Goal: Task Accomplishment & Management: Use online tool/utility

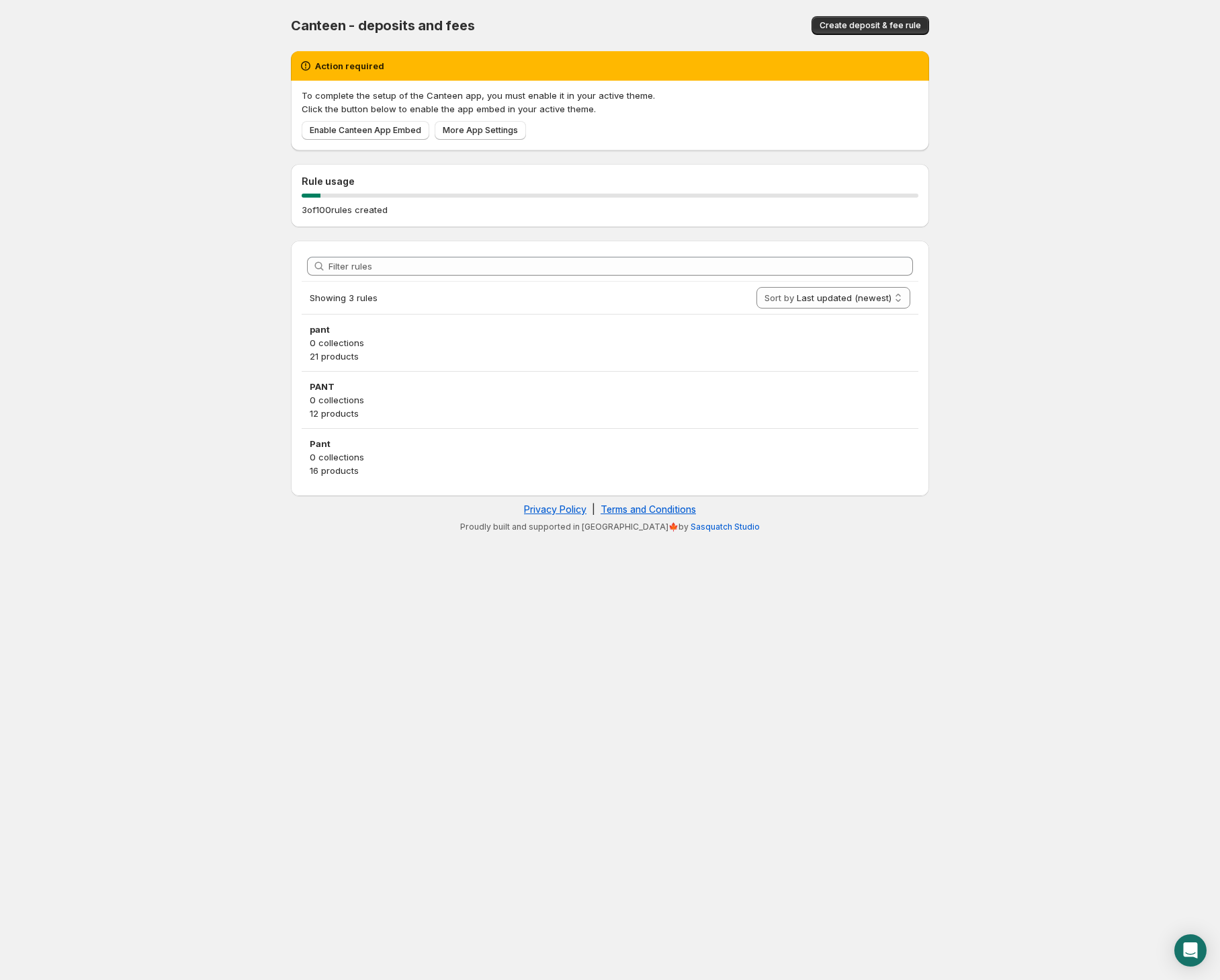
click at [382, 336] on p "0 collections" at bounding box center [609, 343] width 600 height 13
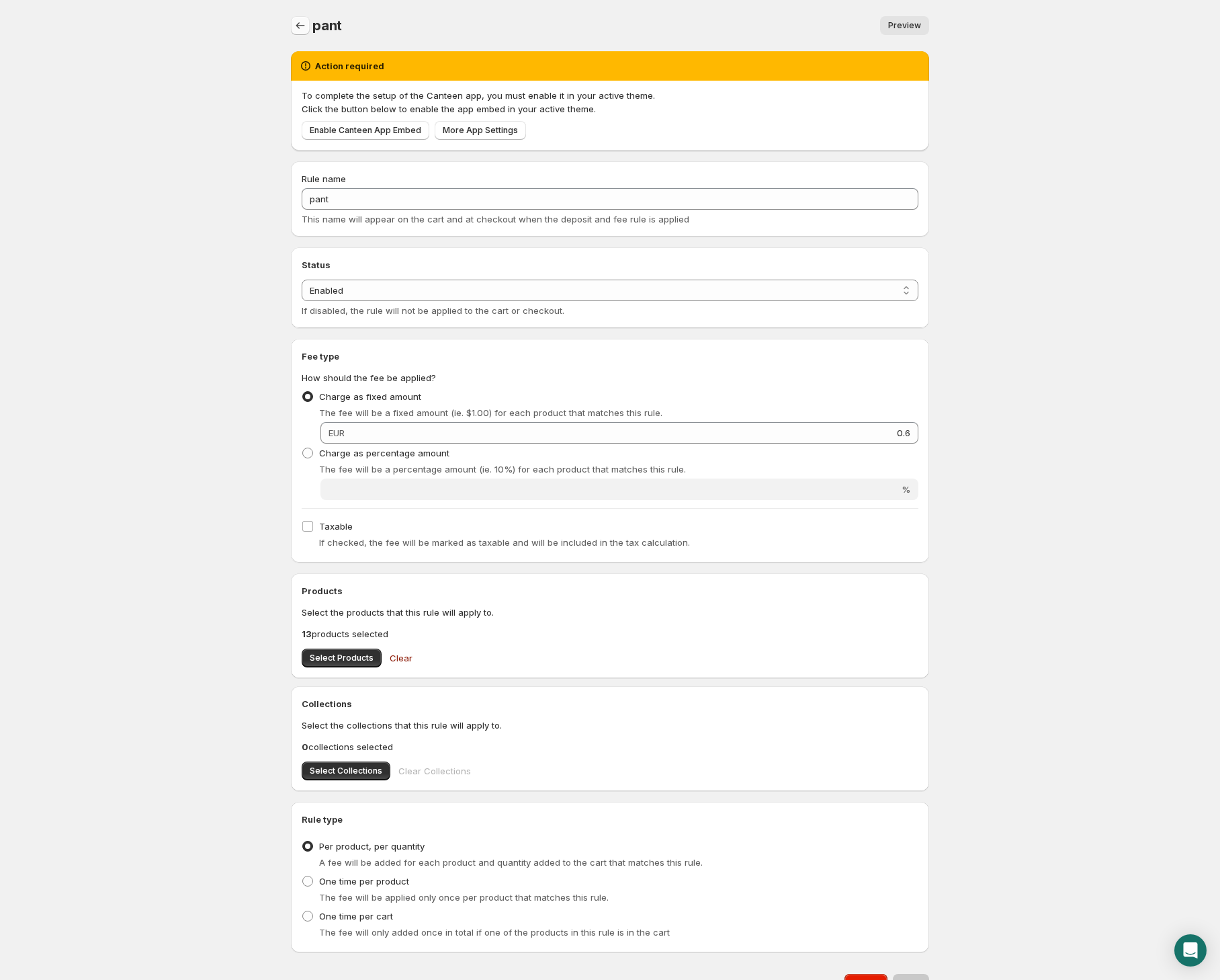
click at [302, 18] on button "Settings" at bounding box center [300, 25] width 18 height 18
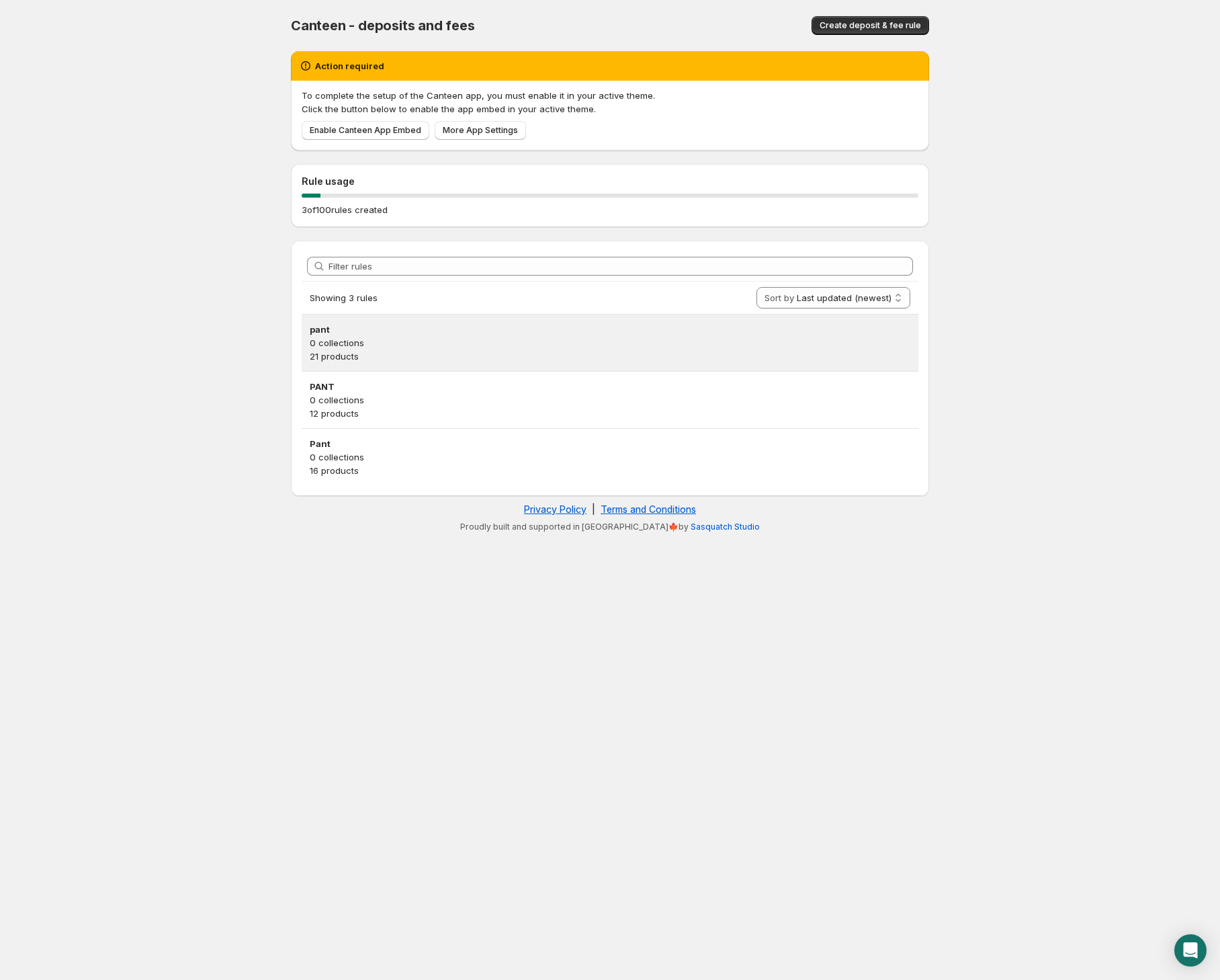
click at [414, 339] on p "0 collections" at bounding box center [609, 343] width 600 height 13
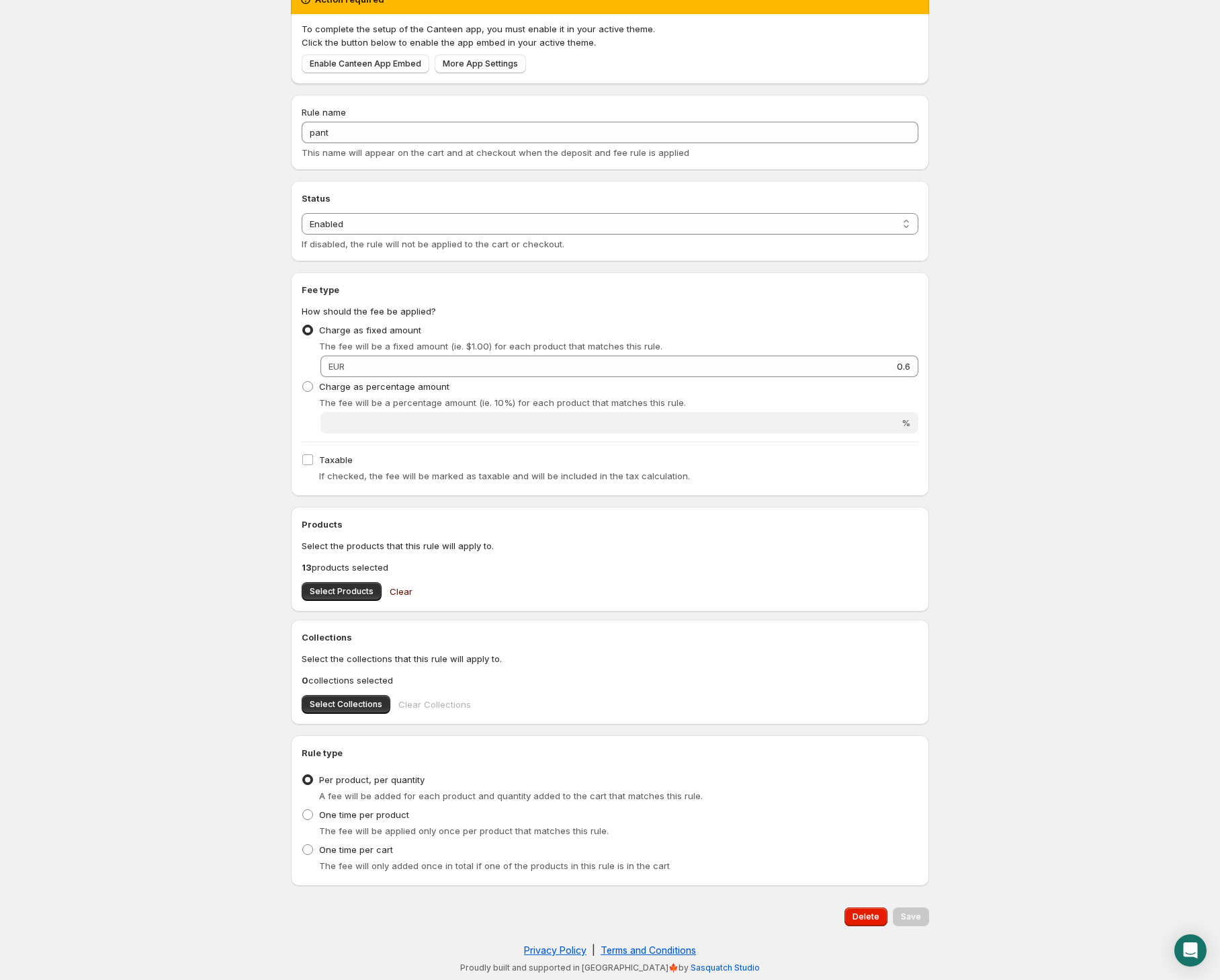
scroll to position [66, 0]
click at [333, 593] on span "Select Products" at bounding box center [341, 591] width 64 height 11
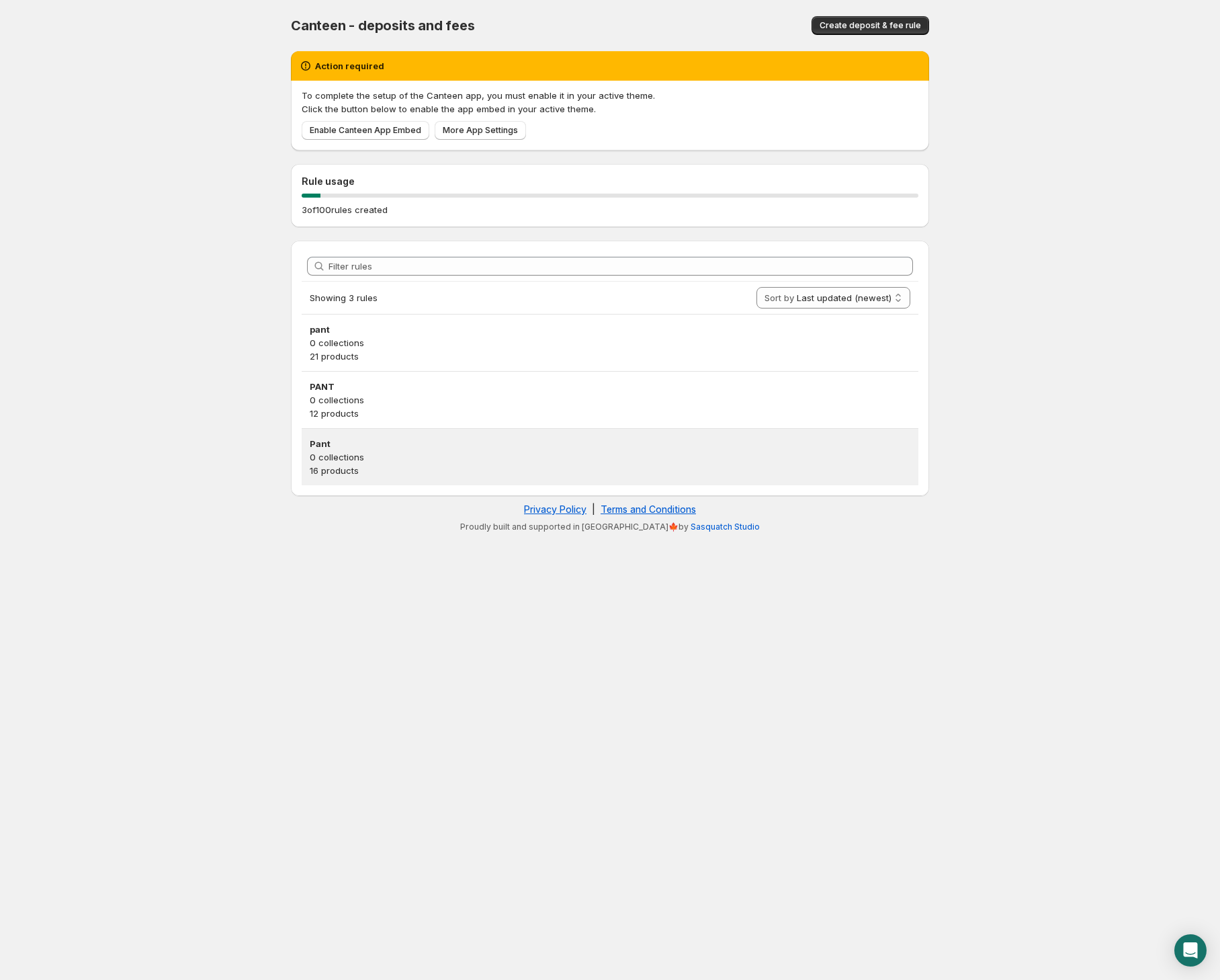
click at [391, 454] on p "0 collections" at bounding box center [609, 457] width 600 height 13
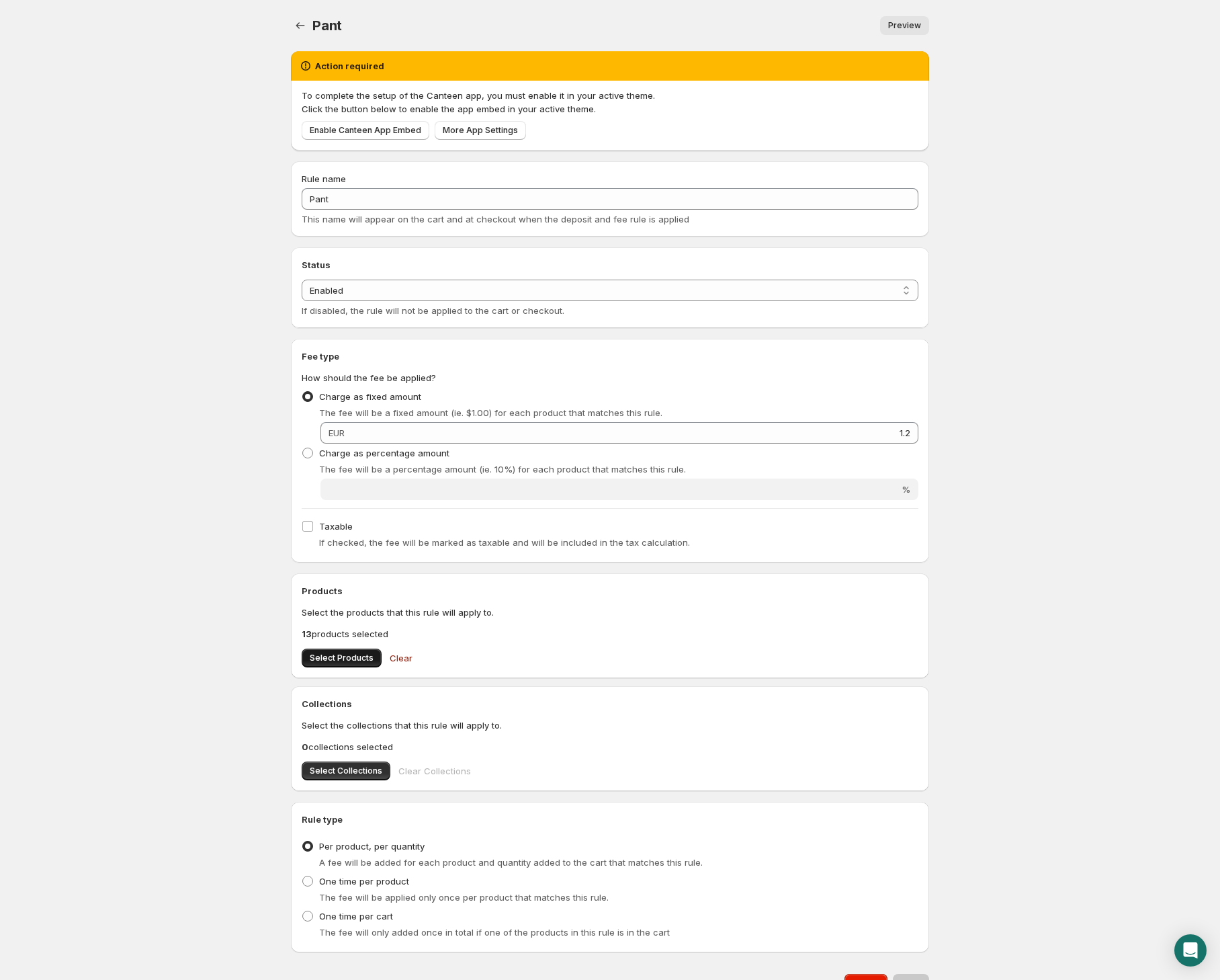
click at [342, 653] on span "Select Products" at bounding box center [341, 658] width 64 height 11
click at [354, 133] on span "Enable Canteen App Embed" at bounding box center [365, 130] width 112 height 11
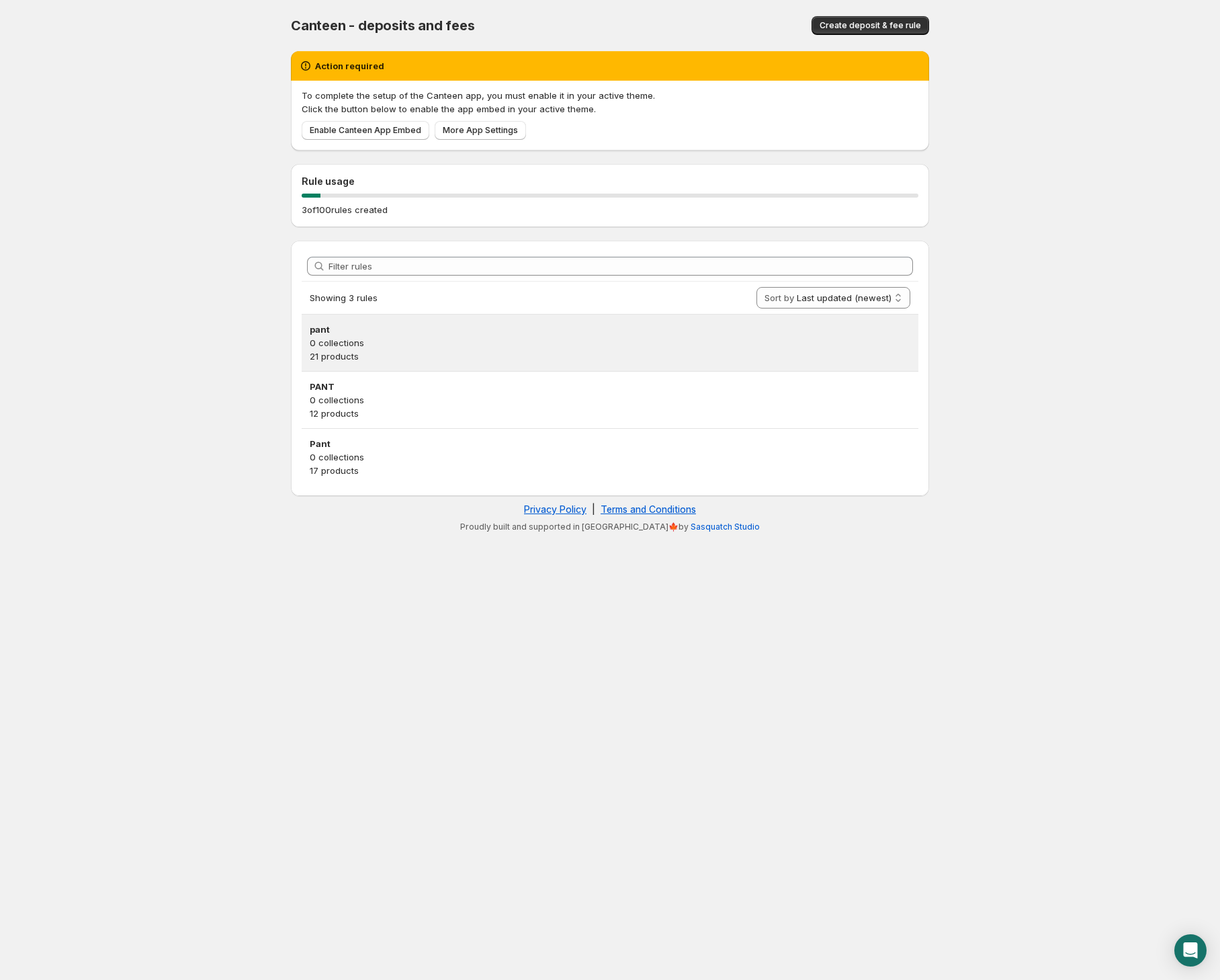
click at [401, 357] on p "21 products" at bounding box center [609, 356] width 600 height 13
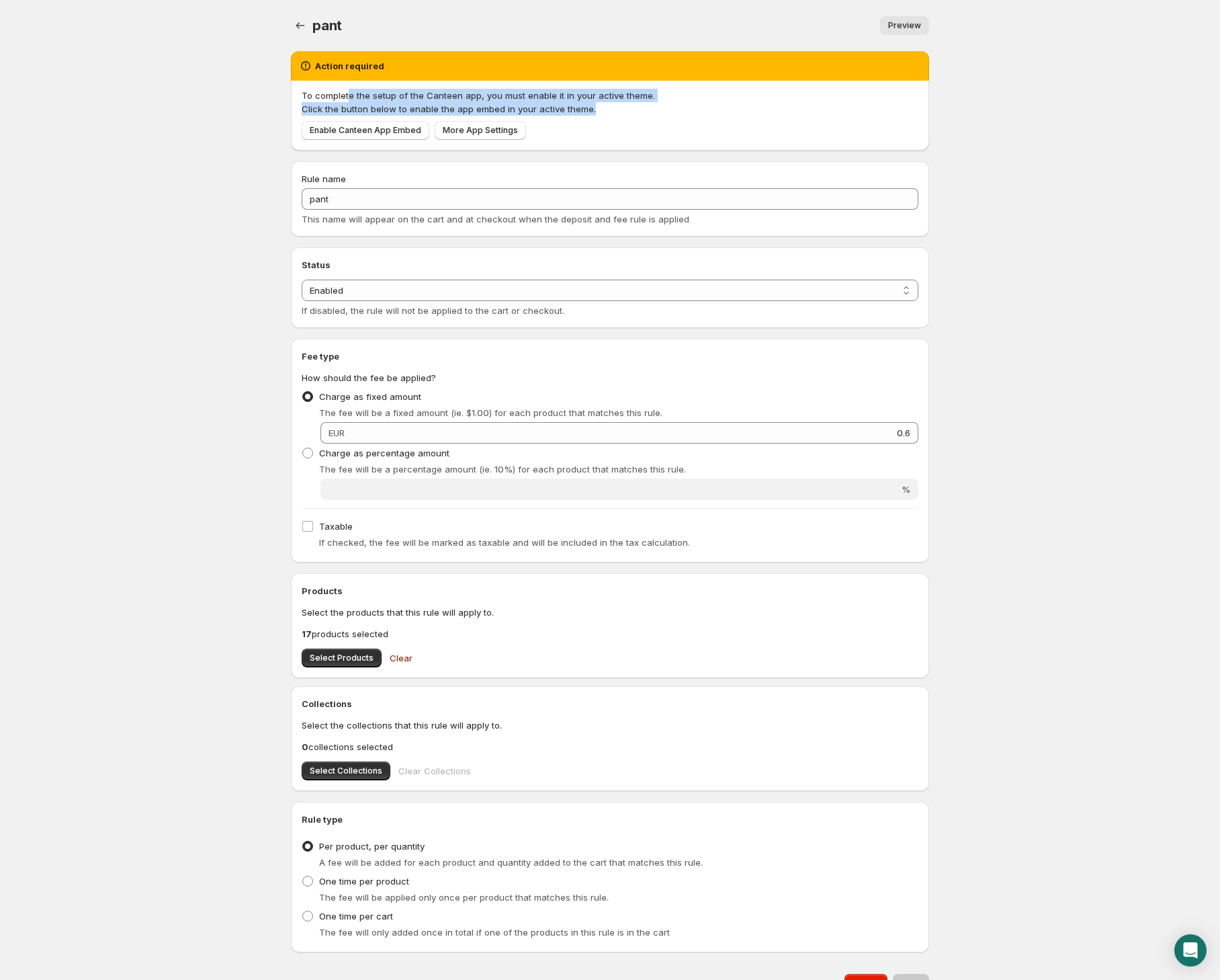
drag, startPoint x: 552, startPoint y: 101, endPoint x: 674, endPoint y: 111, distance: 122.4
click at [674, 111] on span "To complete the setup of the Canteen app, you must enable it in your active the…" at bounding box center [610, 102] width 617 height 27
click at [674, 111] on p "Click the button below to enable the app embed in your active theme." at bounding box center [610, 109] width 617 height 13
click at [367, 129] on span "Enable Canteen App Embed" at bounding box center [365, 130] width 112 height 11
click at [133, 167] on body "Home Help pant. This page is ready pant Preview More actions Preview Action req…" at bounding box center [610, 490] width 1220 height 980
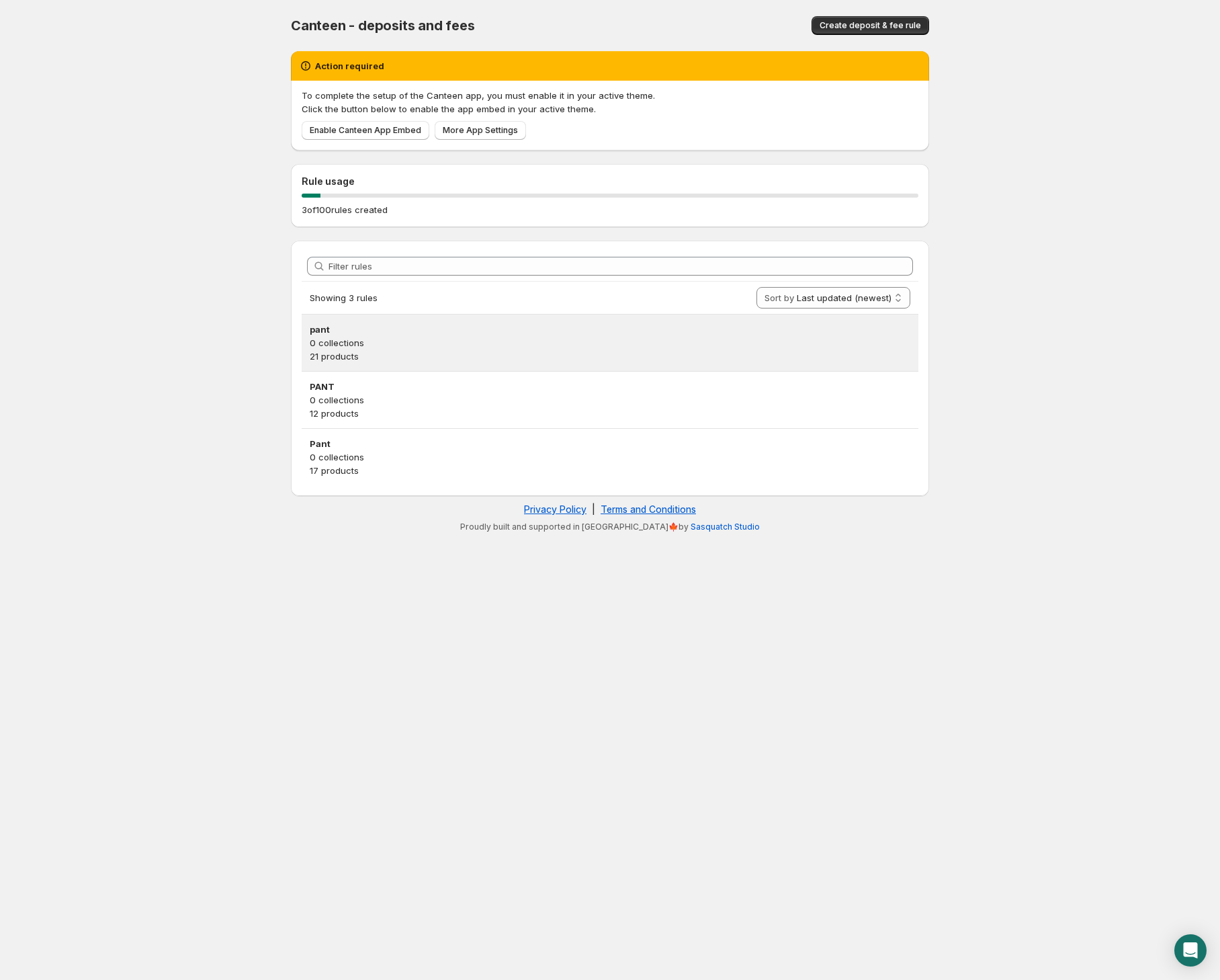
click at [379, 330] on h3 "pant" at bounding box center [609, 329] width 600 height 13
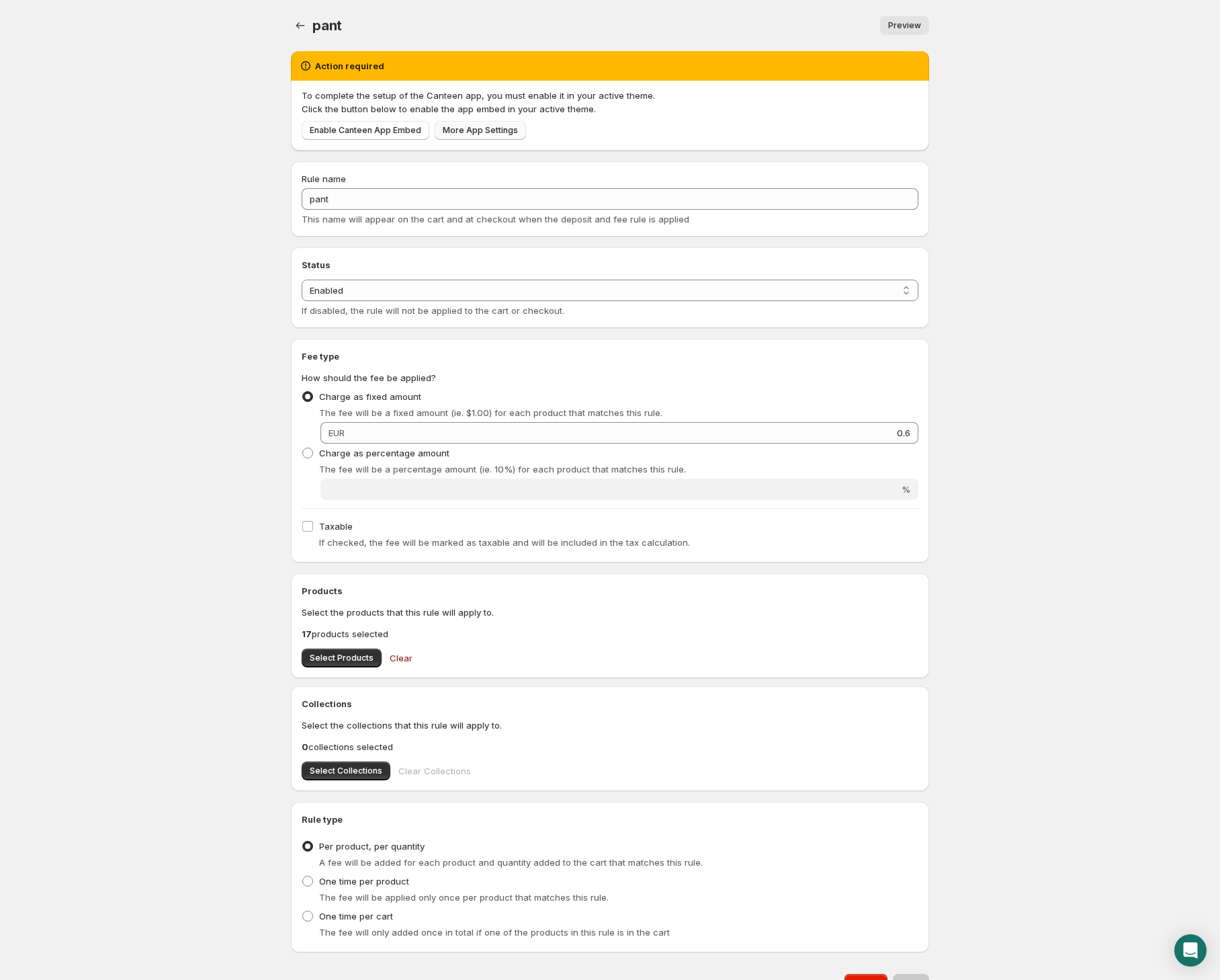
click at [462, 136] on link "More App Settings" at bounding box center [481, 130] width 92 height 18
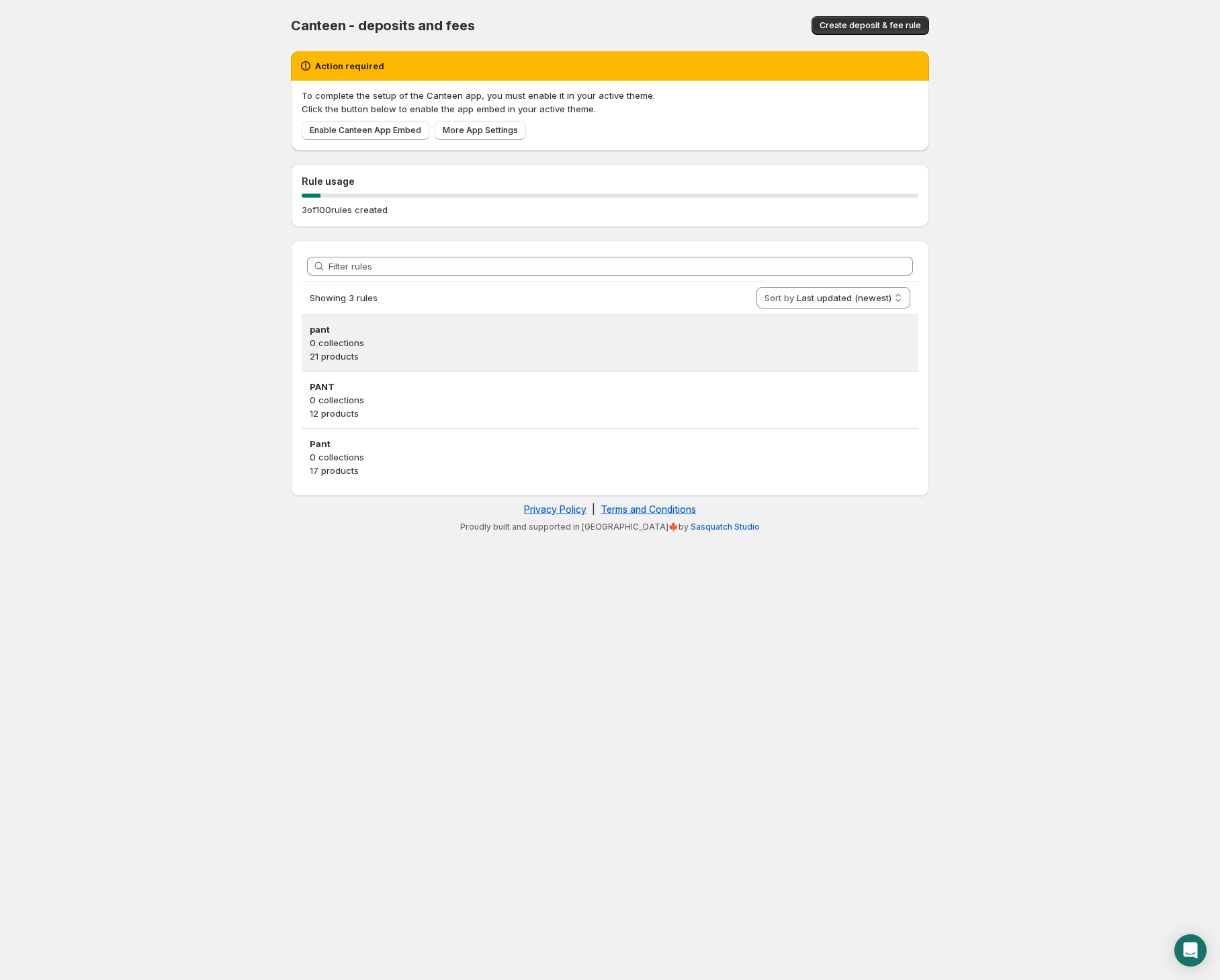
click at [377, 343] on p "0 collections" at bounding box center [609, 343] width 600 height 13
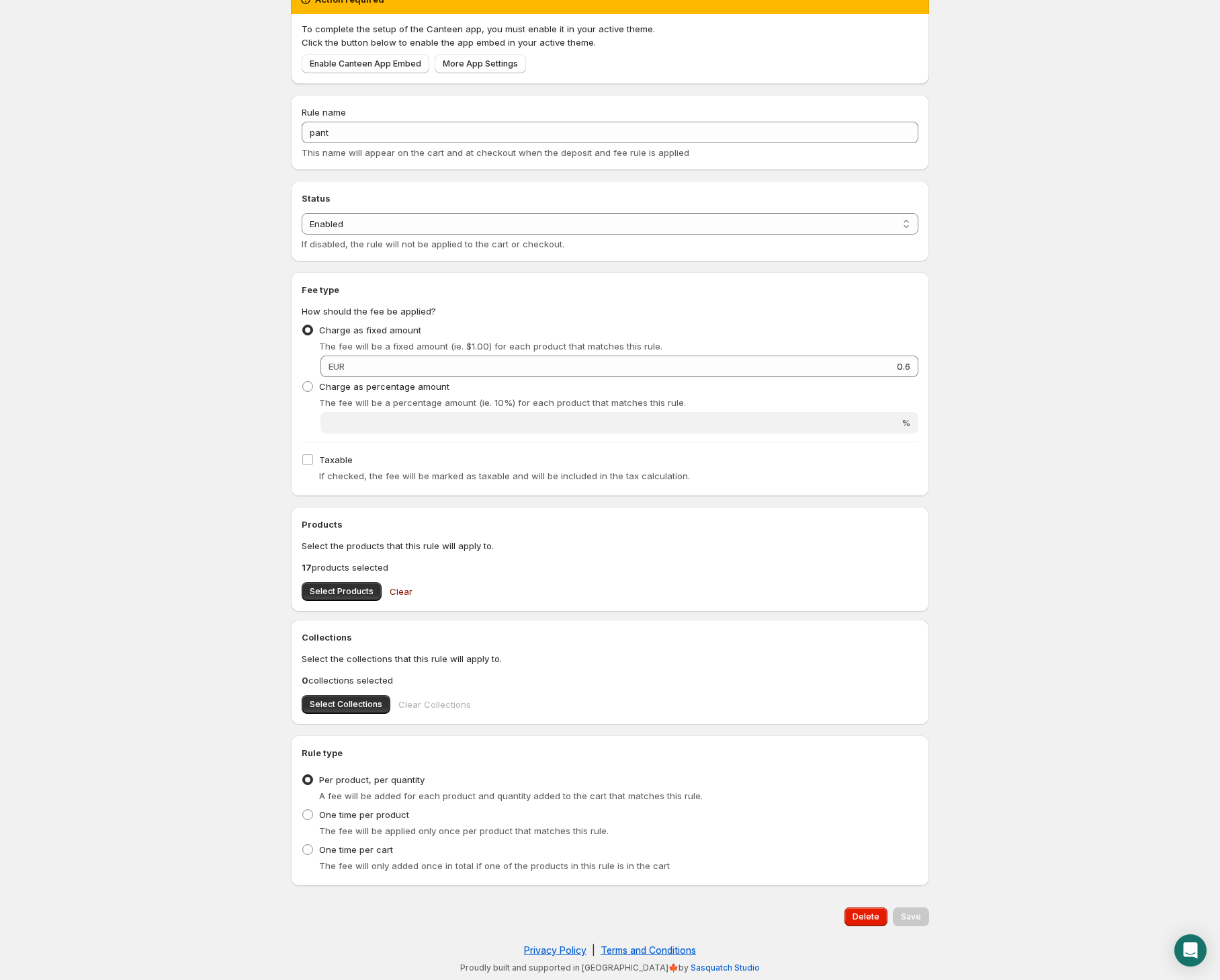
scroll to position [66, 0]
click at [348, 590] on span "Select Products" at bounding box center [341, 591] width 64 height 11
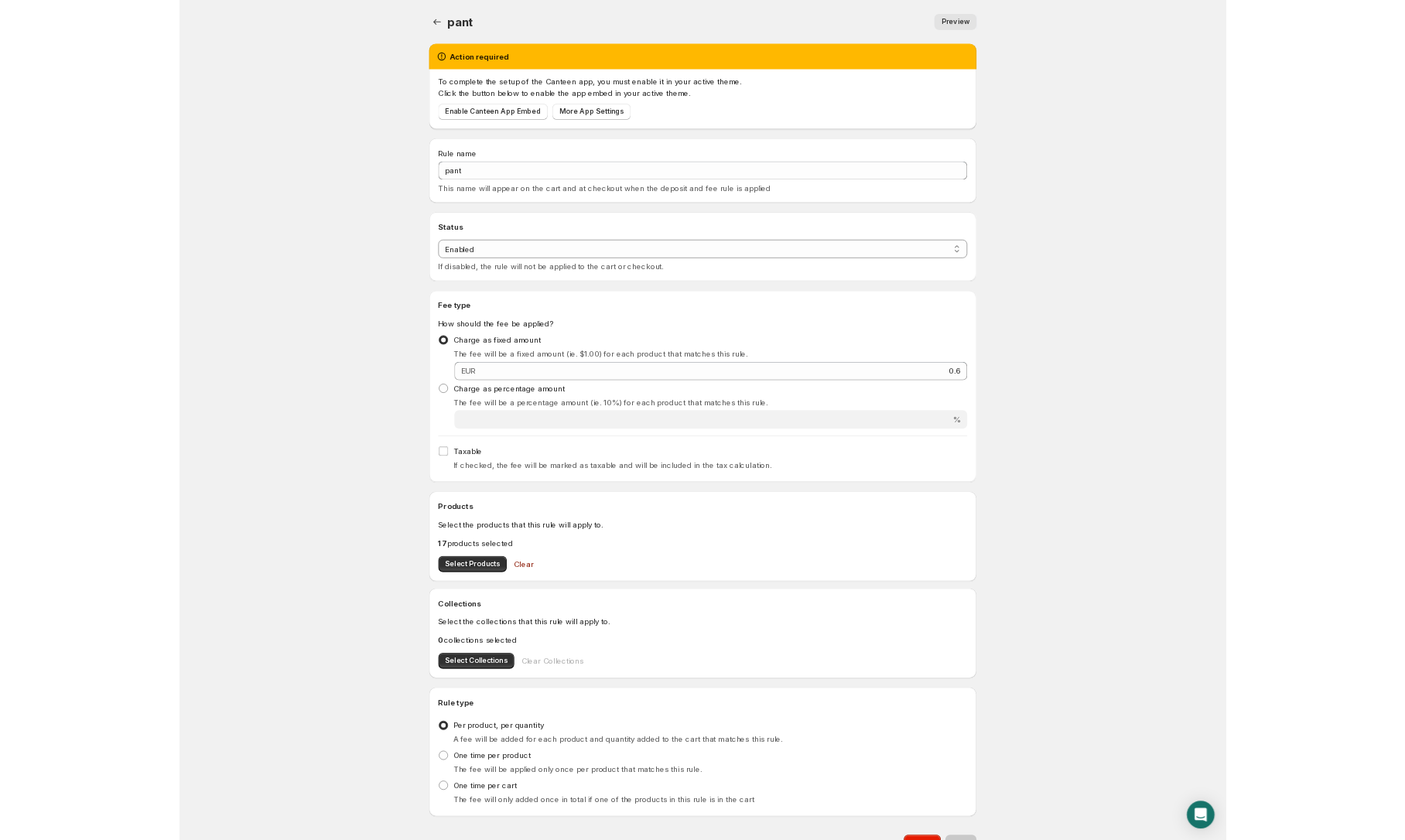
scroll to position [0, 0]
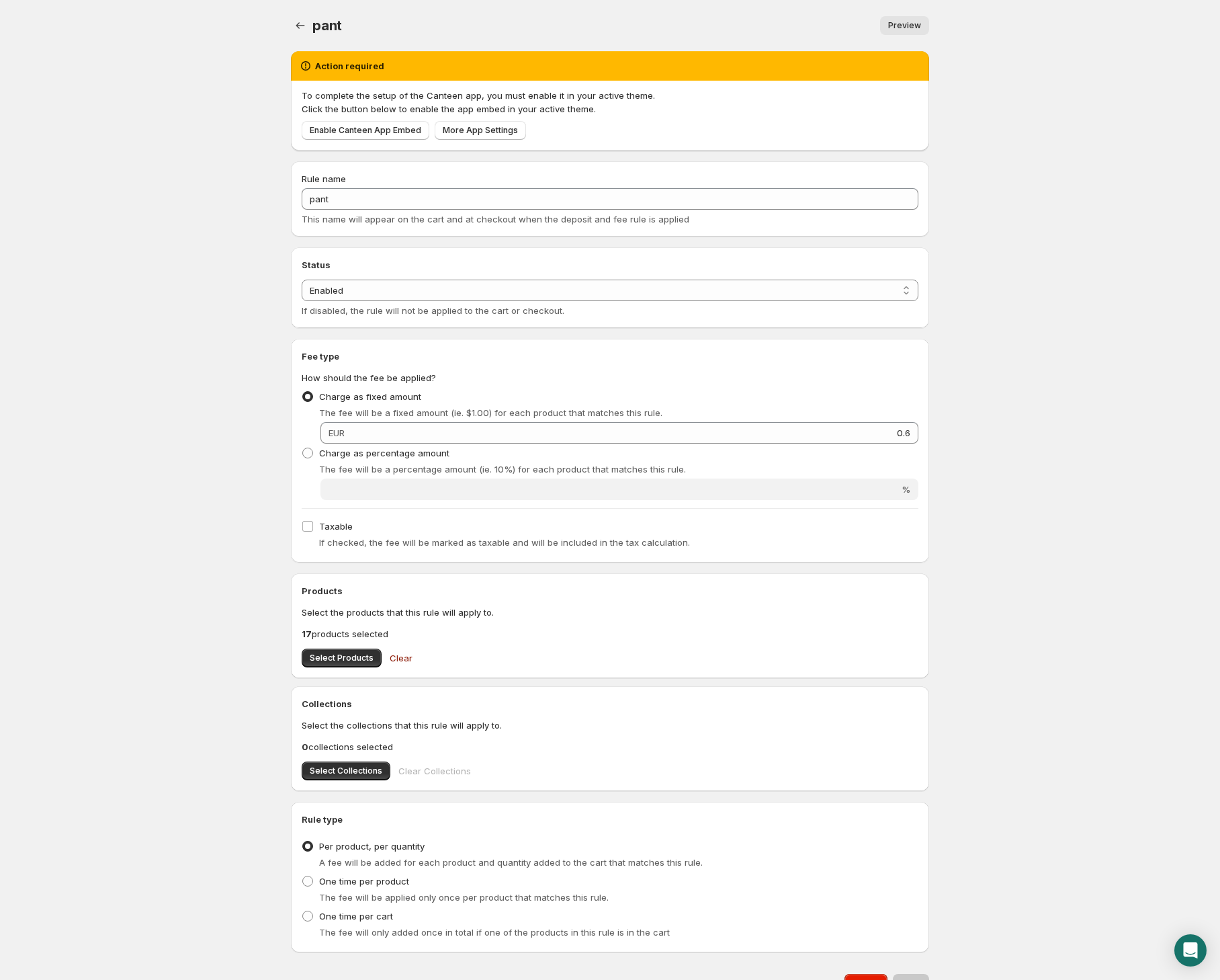
click at [919, 18] on link "Preview" at bounding box center [905, 25] width 49 height 18
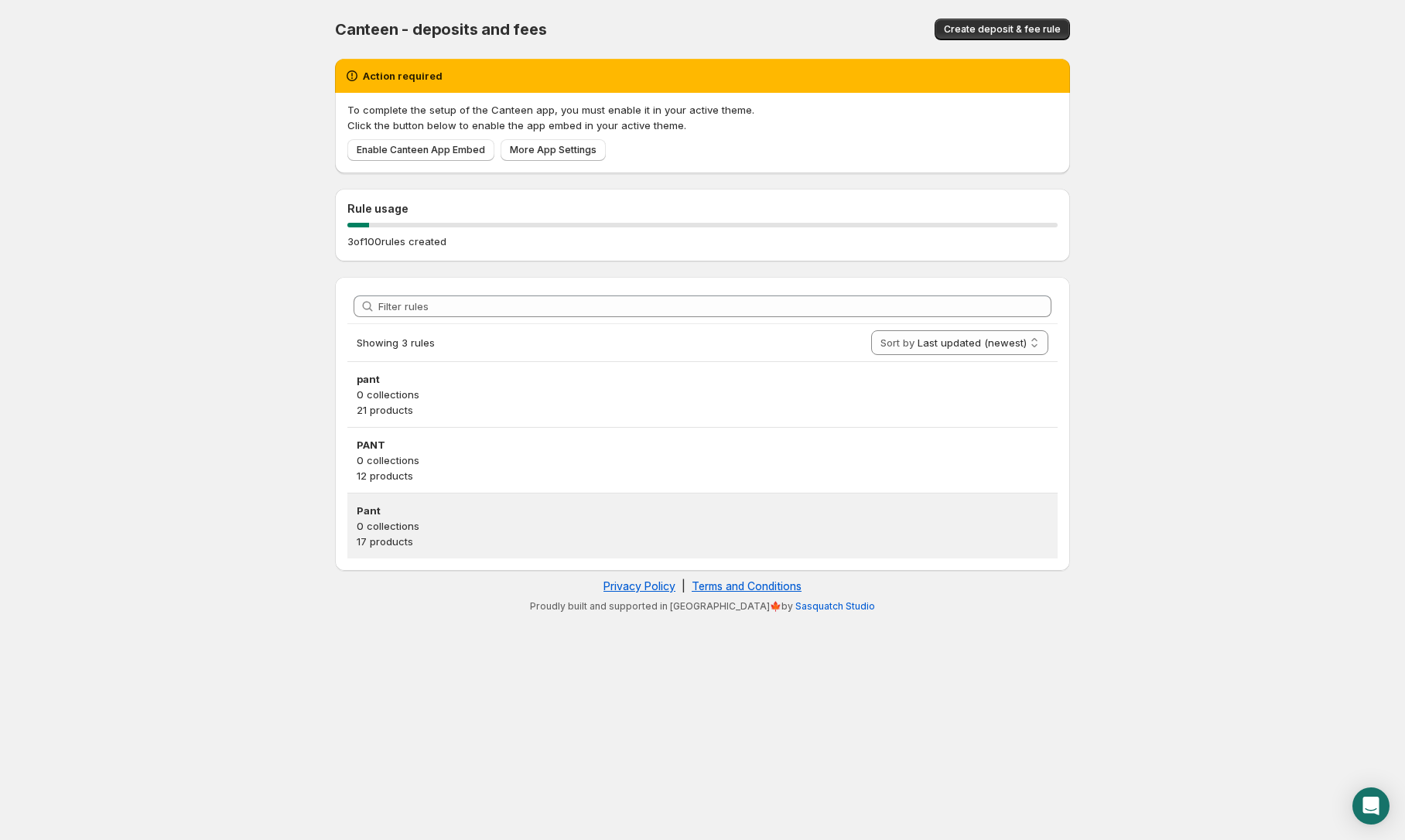
click at [470, 506] on h3 "Pant" at bounding box center [702, 510] width 691 height 15
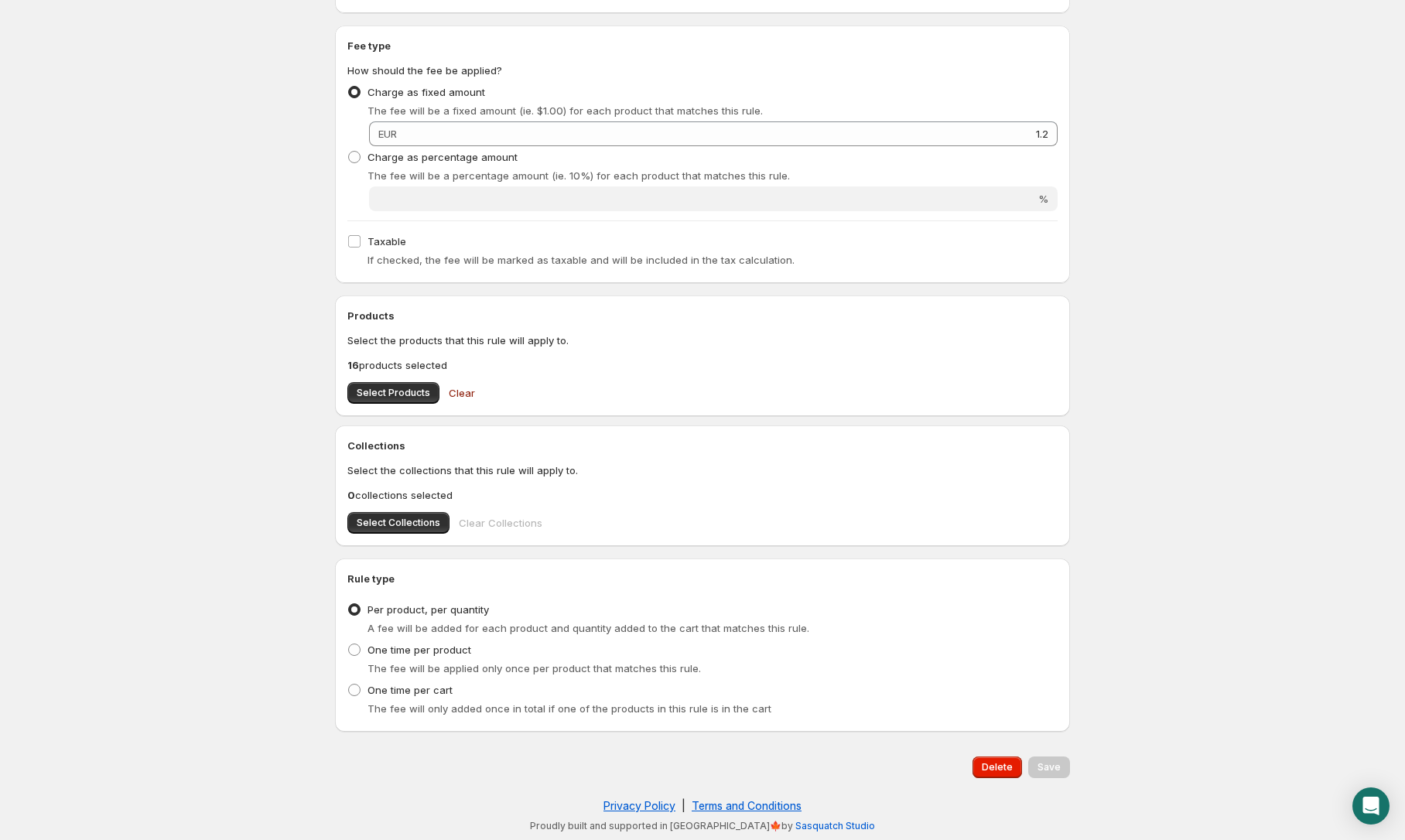
scroll to position [365, 0]
click at [408, 394] on span "Select Products" at bounding box center [393, 393] width 73 height 13
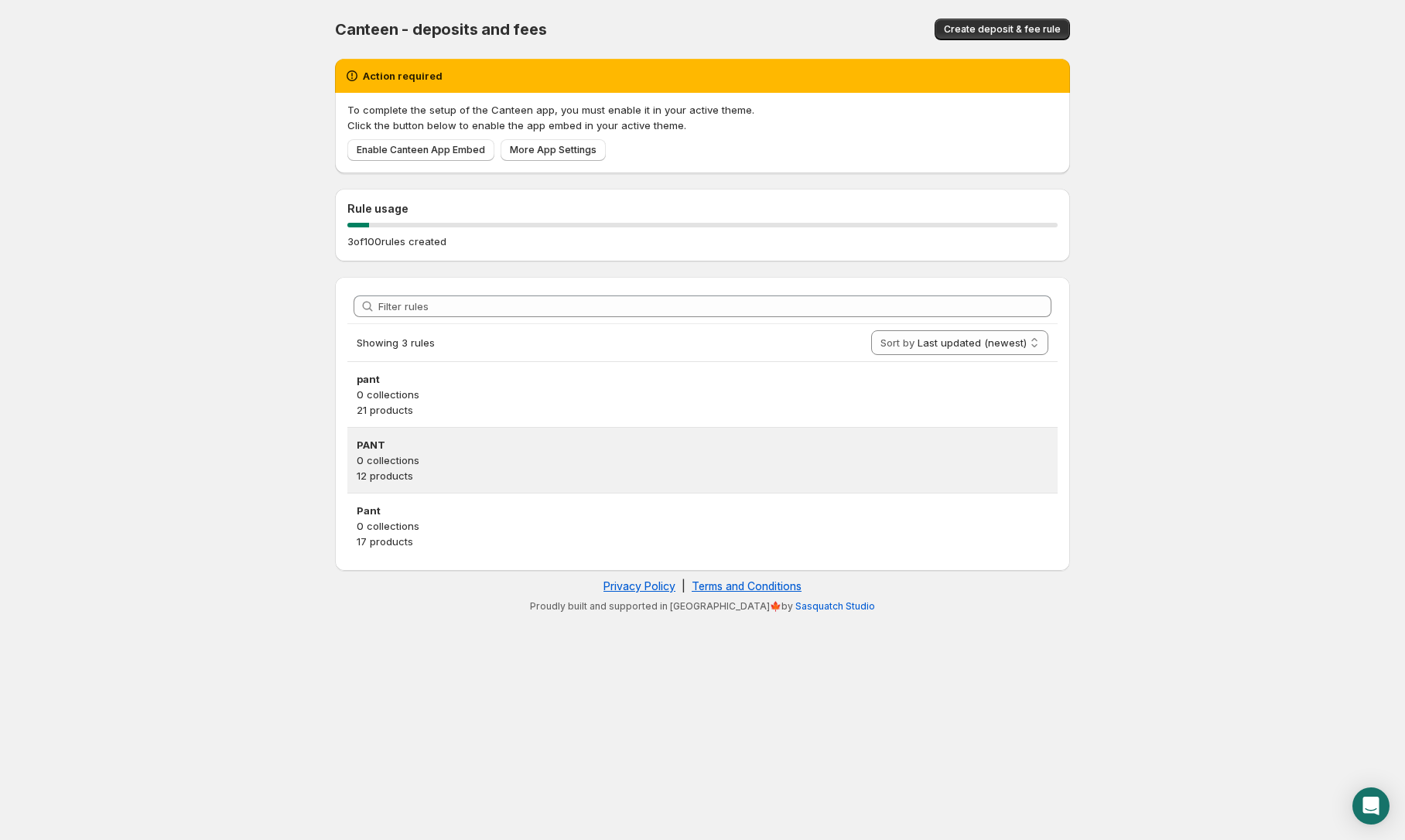
click at [449, 442] on h3 "PANT" at bounding box center [702, 445] width 691 height 15
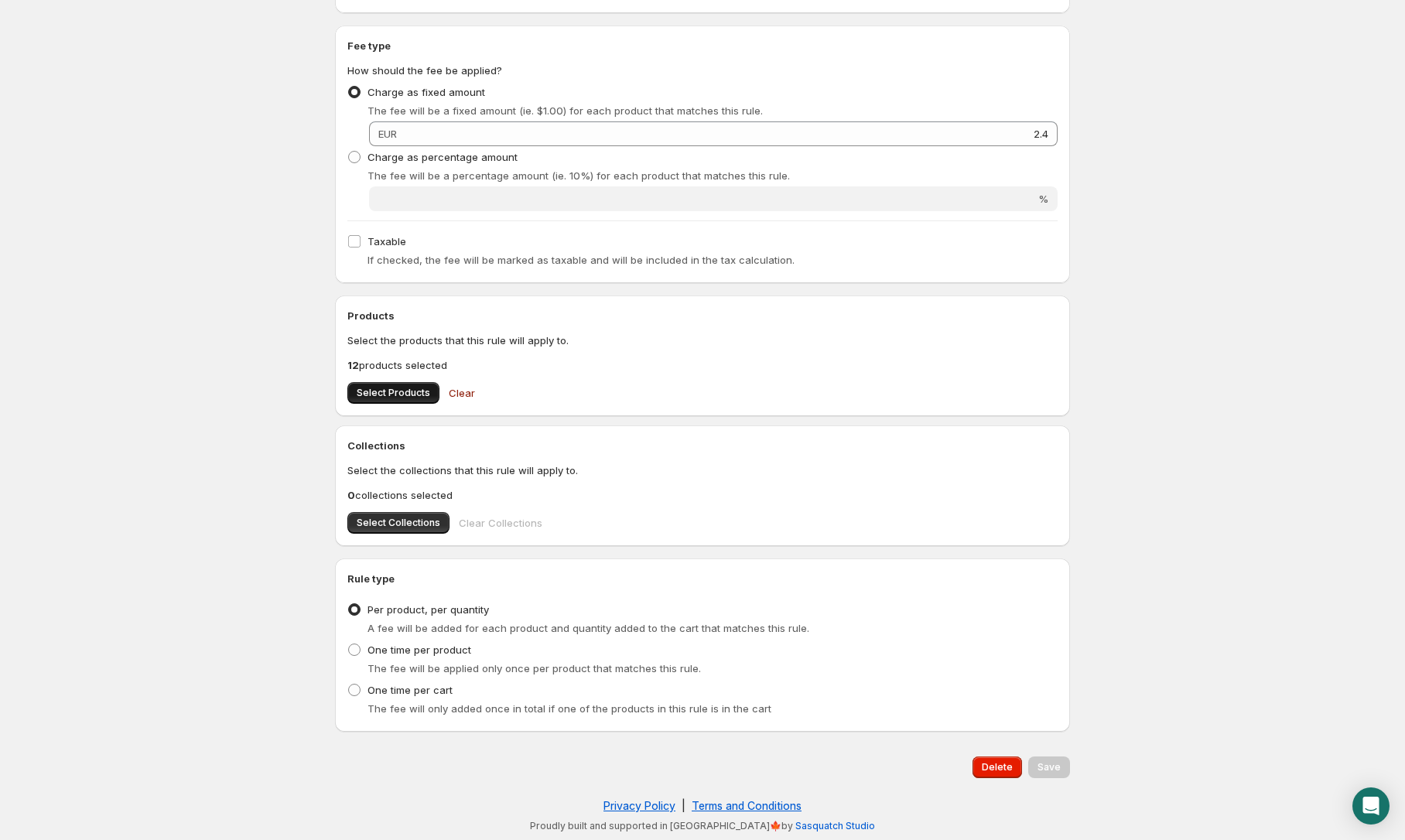
click at [403, 387] on span "Select Products" at bounding box center [393, 393] width 73 height 13
click at [391, 393] on span "Select Products" at bounding box center [393, 393] width 73 height 13
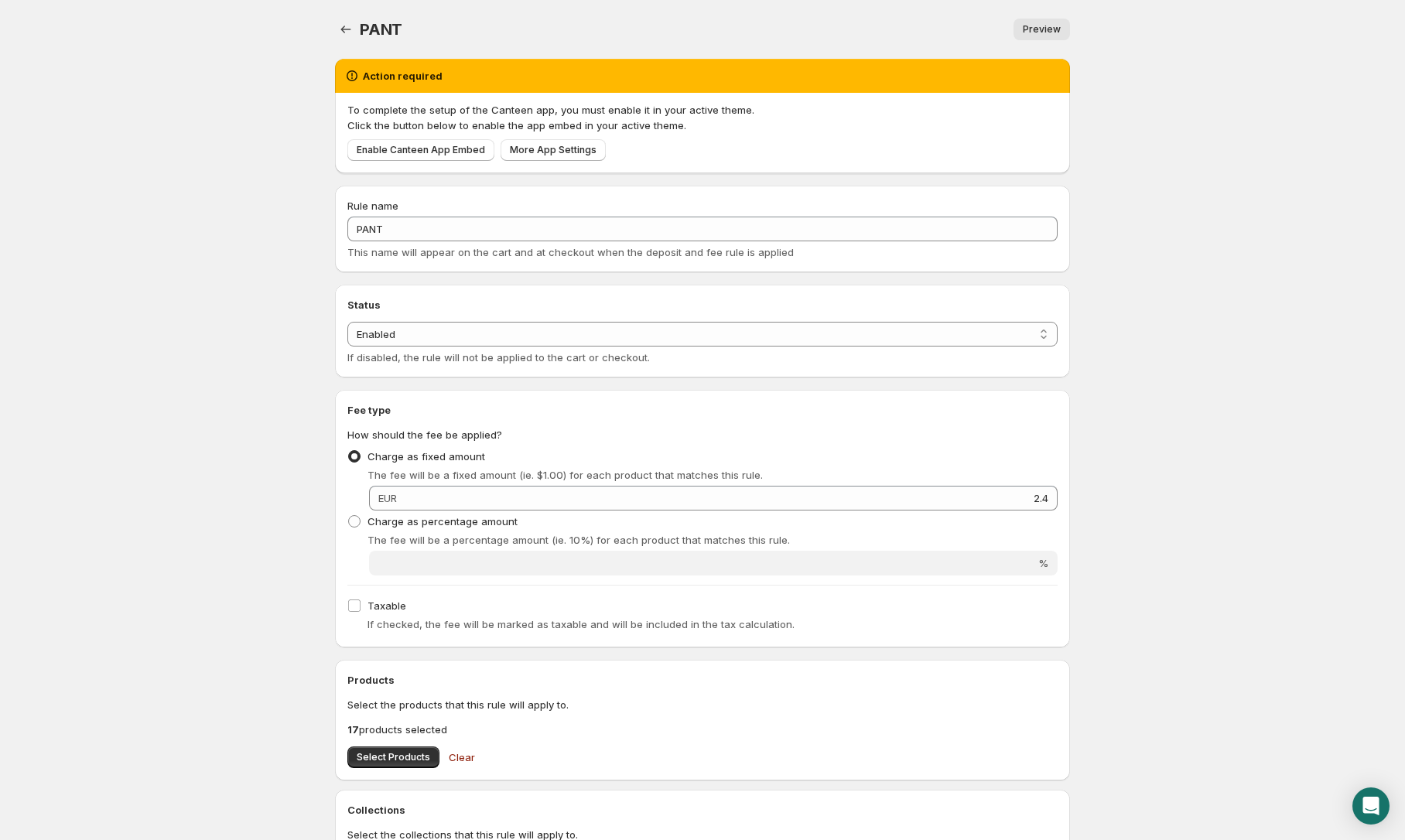
scroll to position [0, 0]
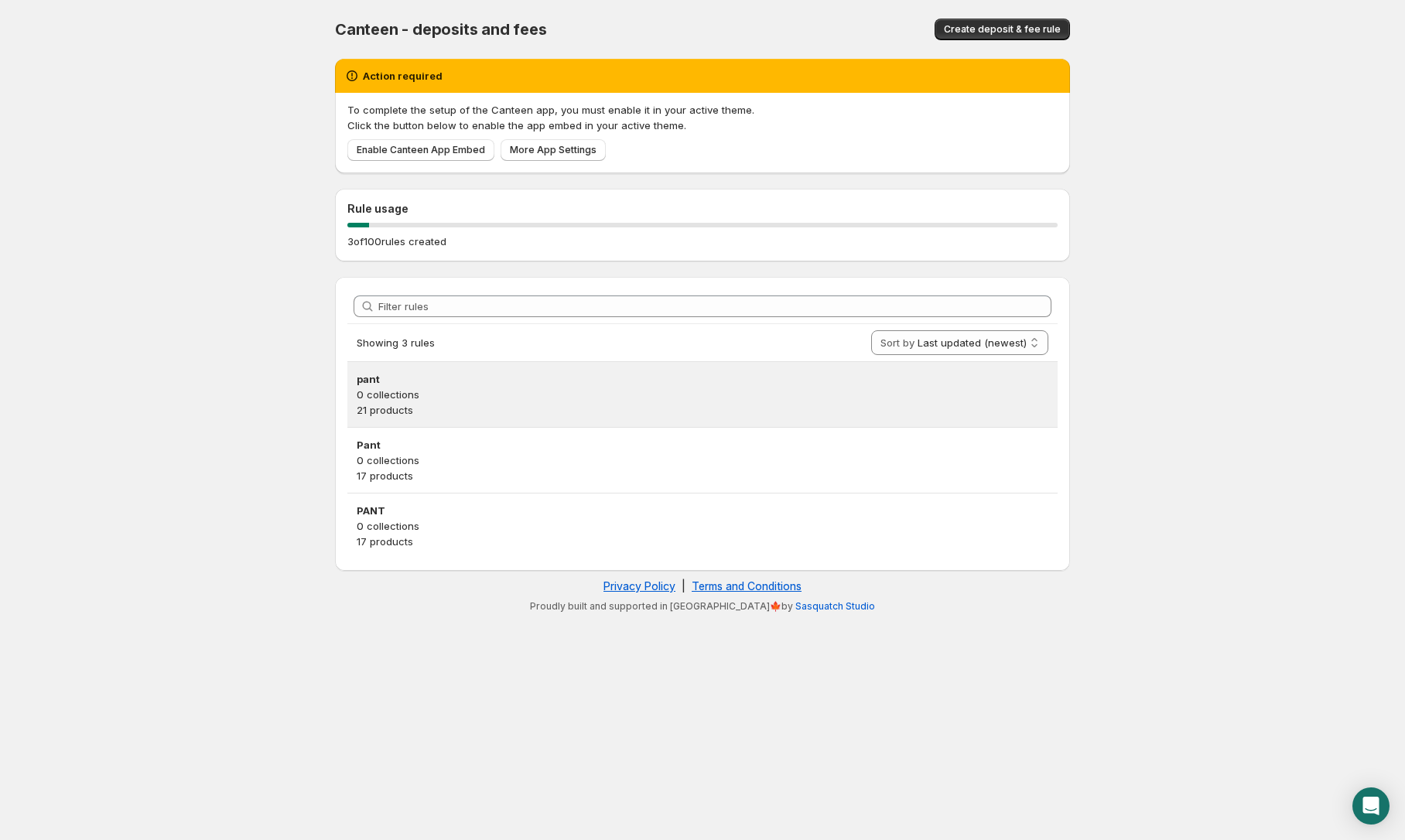
click at [417, 377] on h3 "pant" at bounding box center [702, 379] width 691 height 15
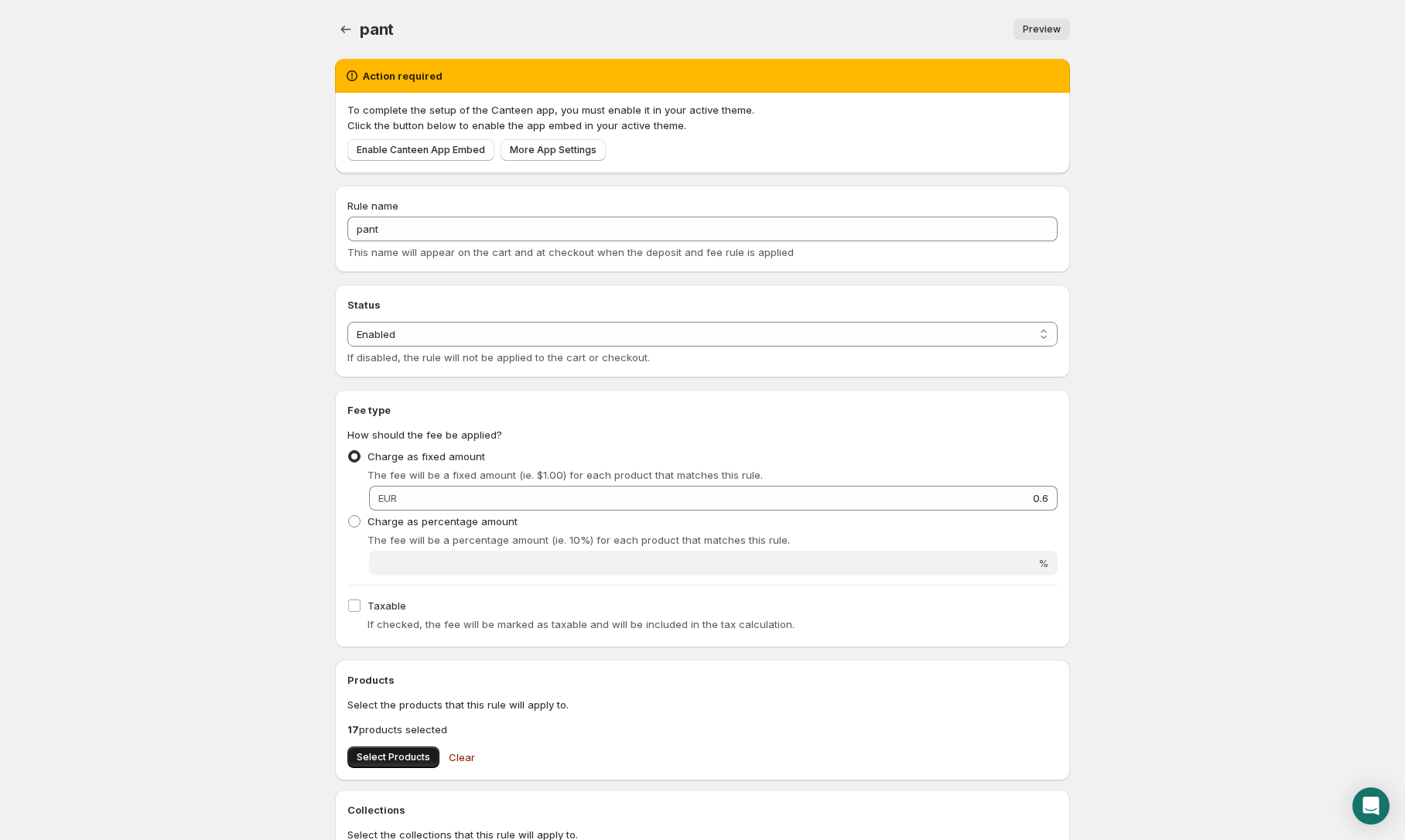
click at [398, 754] on span "Select Products" at bounding box center [393, 758] width 73 height 13
click at [227, 207] on body "Home Help pant. This page is ready pant Preview More actions Preview Action req…" at bounding box center [702, 420] width 1405 height 840
